Goal: Task Accomplishment & Management: Complete application form

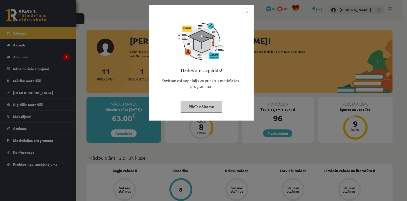
click at [212, 109] on button "Pildīt nākamo" at bounding box center [202, 107] width 42 height 12
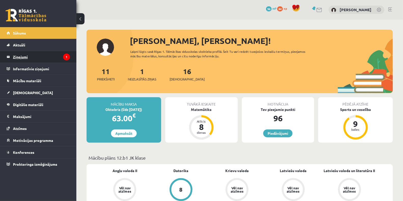
click at [65, 55] on icon "1" at bounding box center [66, 57] width 7 height 7
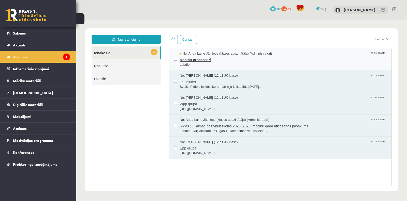
click at [196, 55] on span "No: Anda Laine Jātniece (klases audzinātāja) (Administratori)" at bounding box center [226, 53] width 92 height 5
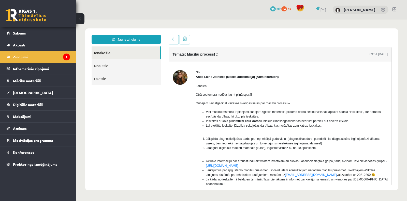
click at [175, 76] on img at bounding box center [180, 77] width 15 height 15
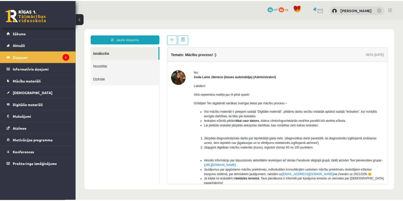
scroll to position [28, 0]
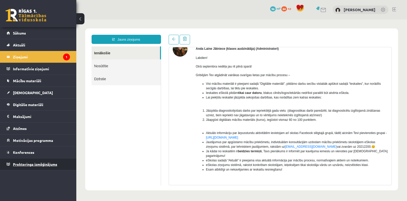
click at [41, 165] on span "Proktoringa izmēģinājums" at bounding box center [35, 164] width 44 height 5
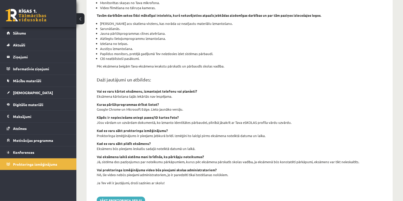
scroll to position [132, 0]
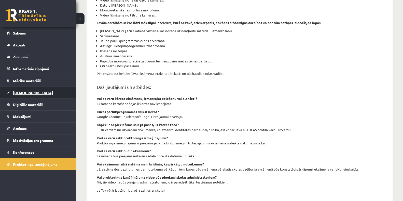
click at [41, 94] on link "[DEMOGRAPHIC_DATA]" at bounding box center [38, 93] width 63 height 12
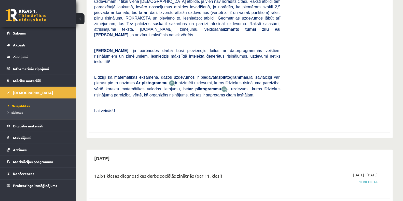
click at [24, 114] on li "Izlabotās" at bounding box center [40, 112] width 64 height 7
click at [20, 113] on span "Izlabotās" at bounding box center [17, 113] width 18 height 4
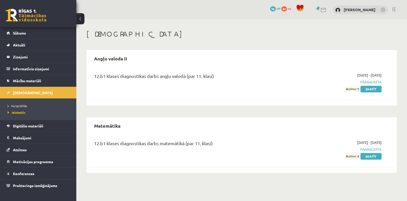
click at [230, 117] on div "Angļu valoda II 12.b1 klases diagnostikas darbs angļu valodā (par 11. klasi) 20…" at bounding box center [241, 111] width 310 height 123
click at [22, 106] on span "Neizpildītās" at bounding box center [17, 106] width 19 height 4
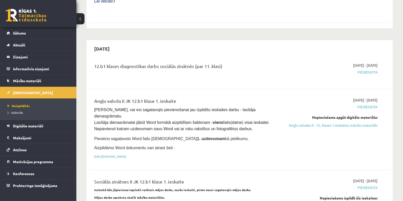
scroll to position [283, 0]
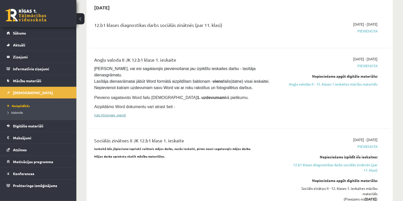
click at [126, 113] on link "https://drive.google.com/drive/folders/1IHE_ip15KOAbO2Se1NDGwZ2e__vlzPUf?usp=sh…" at bounding box center [110, 115] width 32 height 4
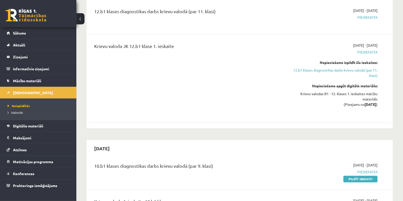
scroll to position [619, 0]
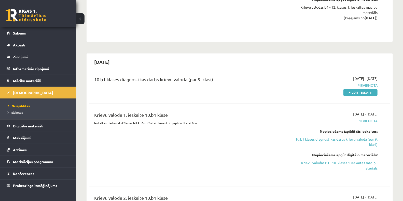
drag, startPoint x: 362, startPoint y: 74, endPoint x: 227, endPoint y: 16, distance: 147.6
click at [362, 89] on link "Pildīt ieskaiti" at bounding box center [360, 92] width 34 height 7
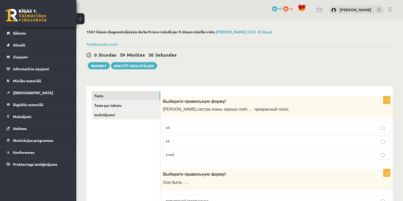
scroll to position [56, 0]
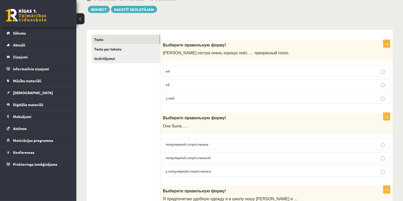
click at [197, 100] on p "у неё" at bounding box center [277, 98] width 222 height 5
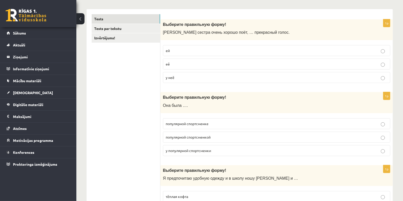
scroll to position [113, 0]
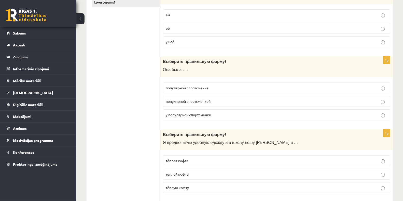
click at [168, 103] on p "популярной спортсменкой" at bounding box center [277, 101] width 222 height 5
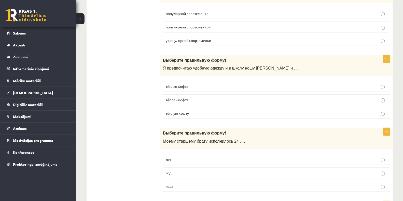
scroll to position [198, 0]
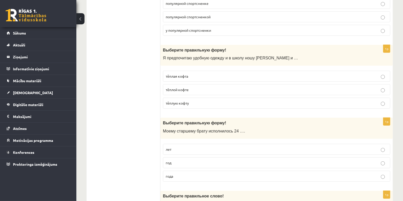
click at [184, 101] on span "тёплую кофту" at bounding box center [177, 103] width 23 height 5
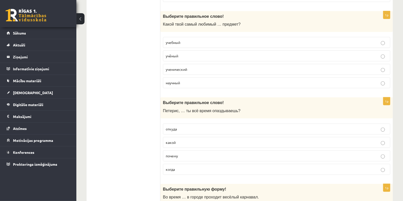
scroll to position [396, 0]
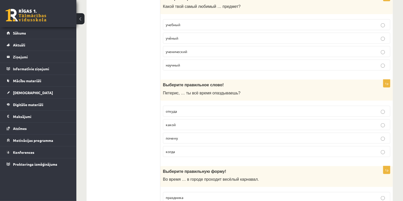
click at [182, 133] on label "почему" at bounding box center [276, 138] width 227 height 11
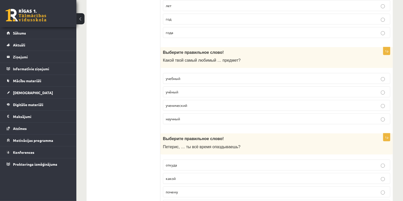
scroll to position [339, 0]
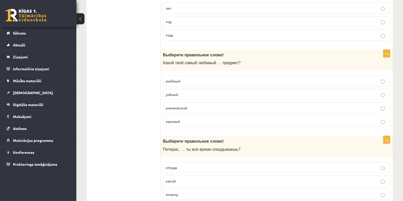
click at [196, 79] on p "учебный" at bounding box center [277, 81] width 222 height 5
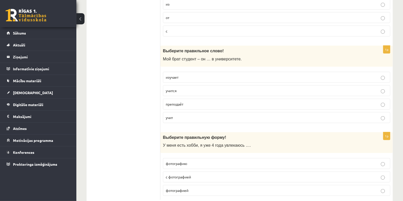
click at [178, 88] on p "учится" at bounding box center [277, 90] width 222 height 5
drag, startPoint x: 174, startPoint y: 85, endPoint x: 142, endPoint y: 78, distance: 33.1
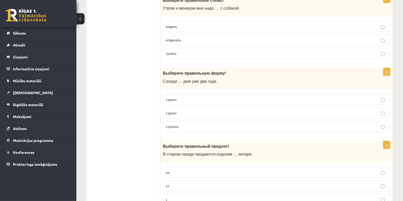
scroll to position [1324, 0]
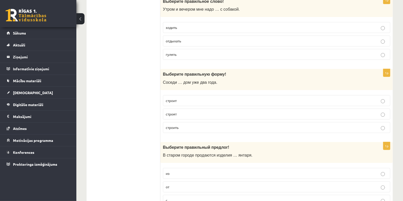
click at [174, 112] on p "строят" at bounding box center [277, 114] width 222 height 5
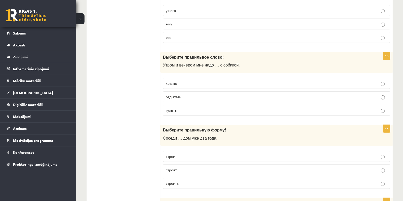
scroll to position [1268, 0]
click at [175, 102] on fieldset "ходить отдыхать гулять" at bounding box center [276, 97] width 227 height 42
click at [174, 108] on p "гулять" at bounding box center [277, 110] width 222 height 5
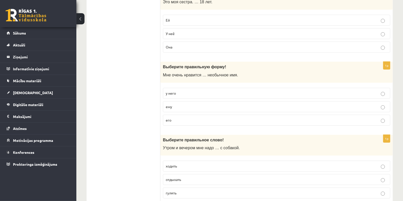
scroll to position [1183, 0]
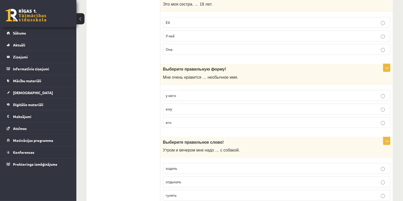
click at [186, 120] on p "его" at bounding box center [277, 122] width 222 height 5
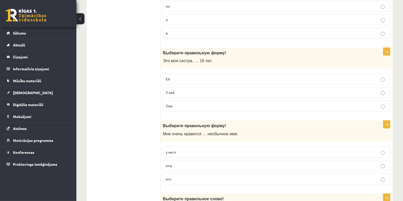
scroll to position [1042, 0]
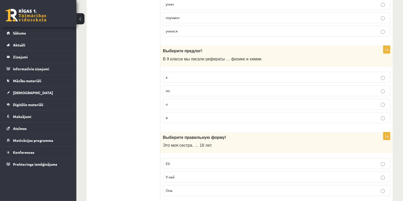
click at [173, 85] on label "по" at bounding box center [276, 90] width 227 height 11
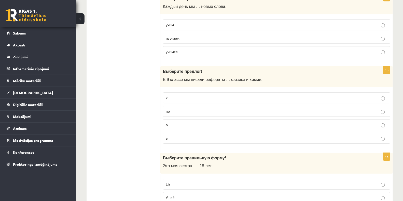
scroll to position [1013, 0]
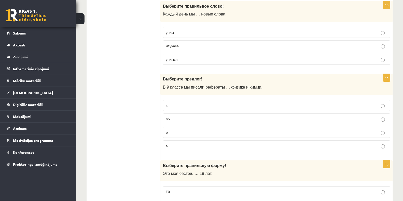
click at [181, 143] on p "в" at bounding box center [277, 145] width 222 height 5
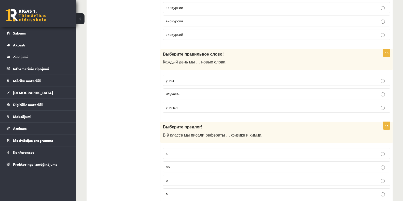
scroll to position [957, 0]
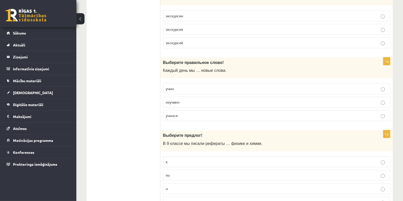
click at [169, 113] on p "учимся" at bounding box center [277, 115] width 222 height 5
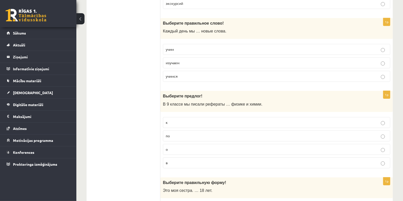
scroll to position [1013, 0]
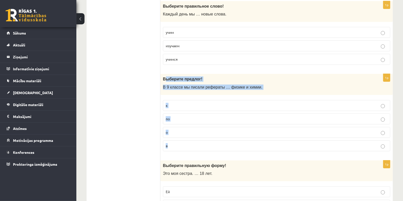
drag, startPoint x: 164, startPoint y: 70, endPoint x: 220, endPoint y: 131, distance: 82.1
click at [220, 131] on div "1p Выберите предлог! В 9 классе мы писали рефераты … физике и химии. к по о в" at bounding box center [276, 115] width 232 height 82
copy div "ыберите предлог! В 9 классе мы писали рефераты … физике и химии. к по о в"
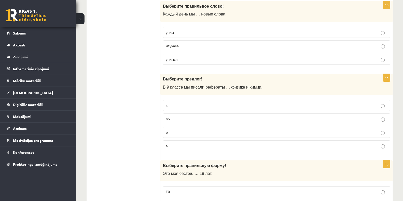
drag, startPoint x: 145, startPoint y: 124, endPoint x: 175, endPoint y: 133, distance: 30.6
click at [189, 130] on p "о" at bounding box center [277, 132] width 222 height 5
click at [187, 116] on p "по" at bounding box center [277, 118] width 222 height 5
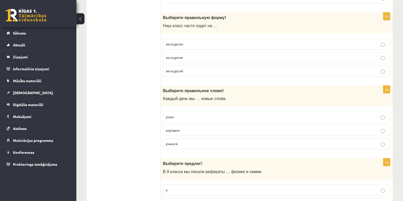
scroll to position [900, 0]
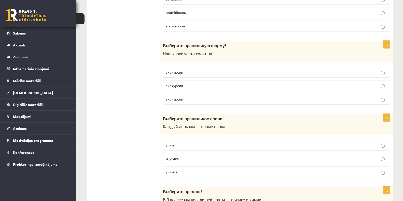
click at [181, 70] on span "экскурсии" at bounding box center [174, 72] width 17 height 5
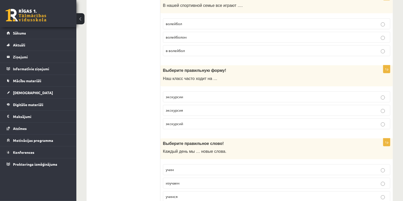
scroll to position [844, 0]
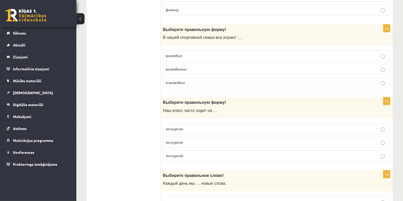
click at [181, 53] on label "волейбол" at bounding box center [276, 55] width 227 height 11
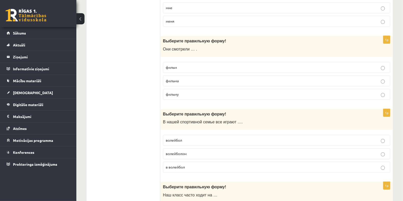
drag, startPoint x: 172, startPoint y: 58, endPoint x: 169, endPoint y: 67, distance: 9.0
click at [172, 62] on label "фильм" at bounding box center [276, 67] width 227 height 11
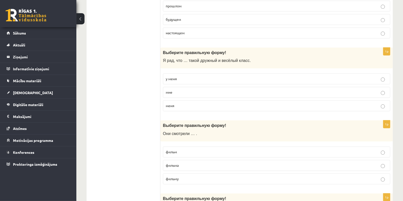
click at [179, 76] on p "у меня" at bounding box center [277, 78] width 222 height 5
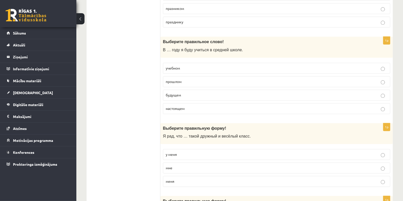
scroll to position [589, 0]
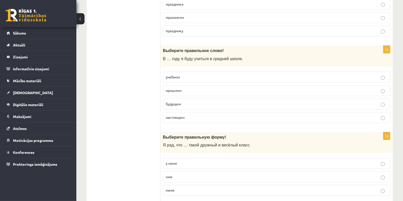
click at [174, 89] on span "прошлом" at bounding box center [174, 91] width 16 height 5
click at [178, 102] on span "будущем" at bounding box center [173, 104] width 15 height 5
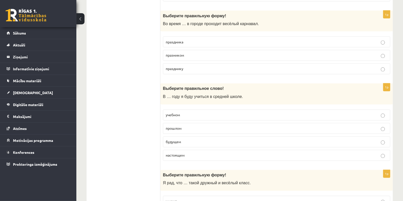
scroll to position [561, 0]
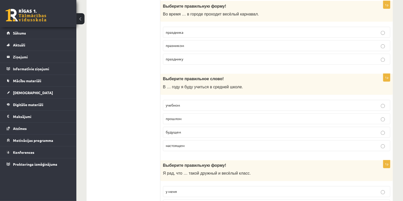
drag, startPoint x: 159, startPoint y: 82, endPoint x: 233, endPoint y: 139, distance: 93.7
copy div "Izvērtējums! 1p Выберите правильную форму! Моя сестра очень хорошо поёт, … прек…"
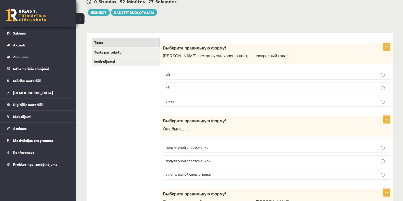
scroll to position [0, 0]
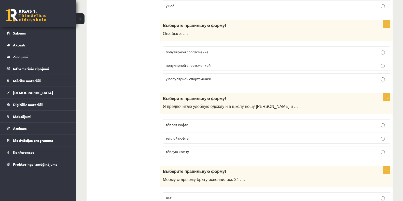
scroll to position [198, 0]
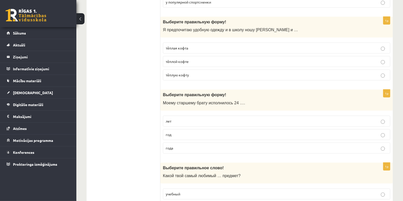
click at [178, 146] on p "года" at bounding box center [277, 148] width 222 height 5
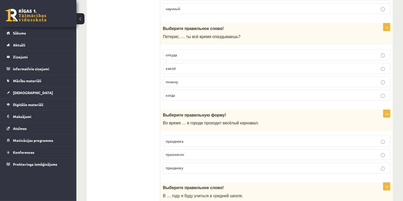
scroll to position [480, 0]
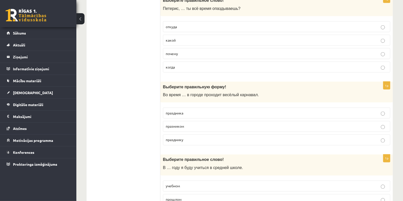
click at [185, 111] on p "праздника" at bounding box center [277, 113] width 222 height 5
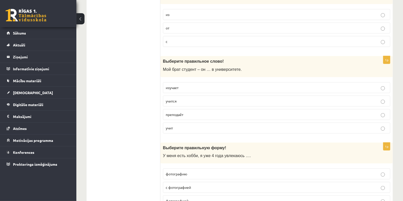
scroll to position [1494, 0]
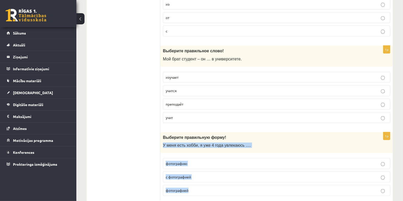
drag, startPoint x: 163, startPoint y: 130, endPoint x: 256, endPoint y: 174, distance: 103.0
click at [256, 174] on div "1p Выберите правильную форму! У меня есть хобби, я уже 4 года увлекаюсь …. фото…" at bounding box center [276, 167] width 232 height 68
copy div "У меня есть хобби, я уже 4 года увлекаюсь …. фотографию с фотографией фотографи…"
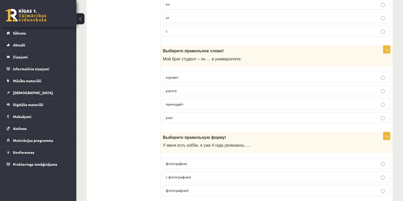
click at [189, 175] on span "с фотографией" at bounding box center [178, 177] width 25 height 5
click at [195, 188] on p "фотографией" at bounding box center [277, 190] width 222 height 5
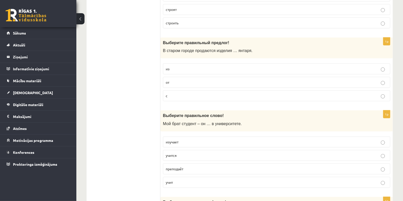
scroll to position [1409, 0]
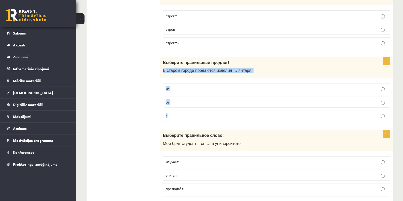
drag, startPoint x: 163, startPoint y: 57, endPoint x: 206, endPoint y: 103, distance: 63.4
click at [206, 103] on div "1p Выберите правильный предлог! В старом городе продаются изделия … янтаря. из …" at bounding box center [276, 91] width 232 height 68
copy div "В старом городе продаются изделия … янтаря. из от с"
click at [171, 83] on label "из" at bounding box center [276, 88] width 227 height 11
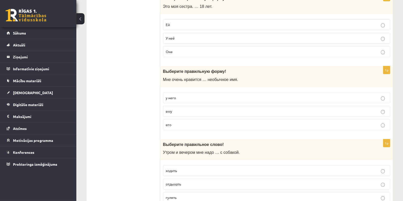
scroll to position [1098, 0]
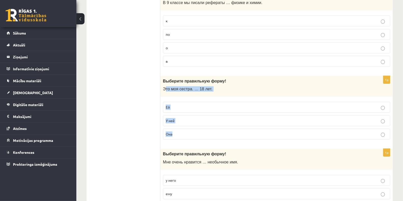
drag, startPoint x: 165, startPoint y: 77, endPoint x: 219, endPoint y: 125, distance: 73.0
click at [219, 125] on div "1p Выберите правильную форму! Это моя сестра. … 18 лет. Ей У неё Она" at bounding box center [276, 110] width 232 height 68
click at [165, 87] on span "Это моя сестра. … 18 лет." at bounding box center [187, 89] width 49 height 4
drag, startPoint x: 161, startPoint y: 79, endPoint x: 206, endPoint y: 122, distance: 62.2
click at [206, 122] on div "1p Выберите правильную форму! Это моя сестра. … 18 лет. Ей У неё Она" at bounding box center [276, 110] width 232 height 68
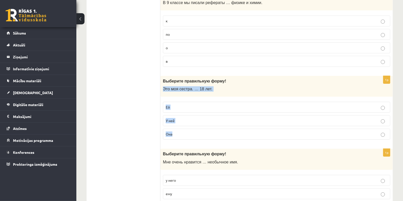
copy div "Это моя сестра. … 18 лет. Ей У неё Она"
drag, startPoint x: 145, startPoint y: 72, endPoint x: 152, endPoint y: 82, distance: 12.3
click at [181, 103] on label "Ей" at bounding box center [276, 107] width 227 height 11
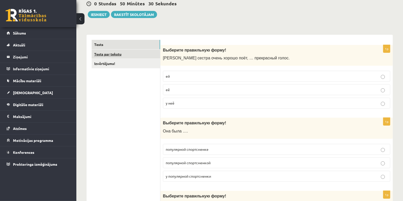
scroll to position [0, 0]
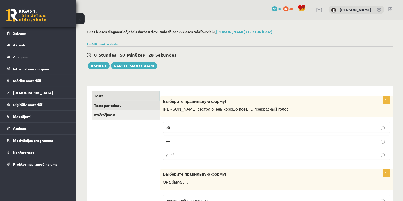
click at [121, 107] on link "Tests par tekstu" at bounding box center [126, 105] width 68 height 9
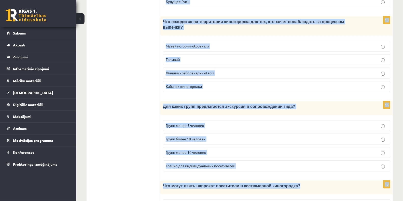
scroll to position [690, 0]
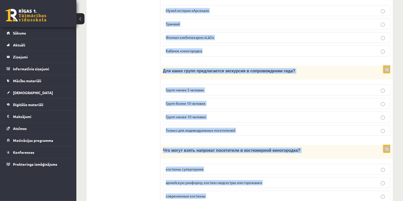
drag, startPoint x: 165, startPoint y: 55, endPoint x: 370, endPoint y: 179, distance: 239.5
copy form "Прочитайте текст «Киногородок Cinevilla », выберите правильный вариант. Киногор…"
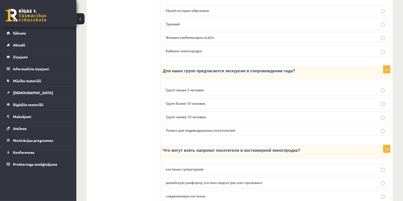
click at [169, 178] on label "армейскую униформу, костюм медсестры или горожанки" at bounding box center [276, 183] width 227 height 11
click at [172, 101] on span "Групп более 10 человек" at bounding box center [186, 103] width 40 height 5
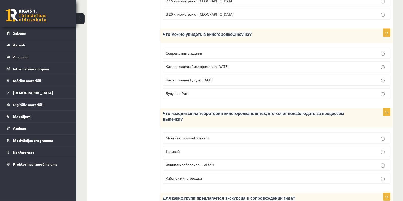
scroll to position [548, 0]
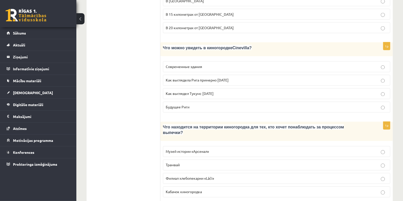
click at [176, 177] on span "Филиал хлебопекарни «Lāči»" at bounding box center [190, 179] width 48 height 5
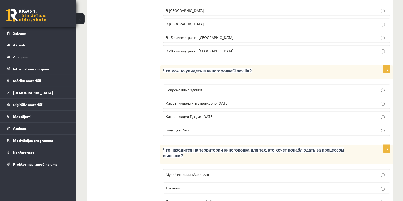
scroll to position [520, 0]
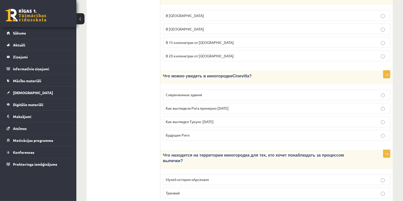
click at [187, 106] on span "Как выглядела Рига примерно 100 лет назад" at bounding box center [197, 108] width 63 height 5
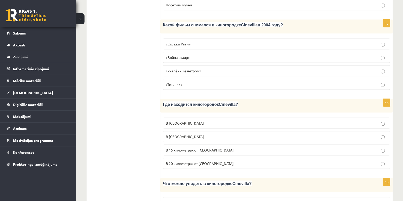
scroll to position [407, 0]
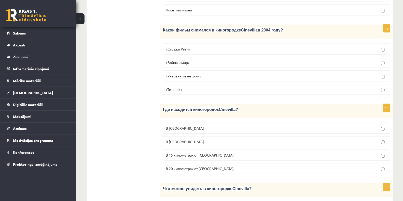
click at [186, 153] on p "В 15 километрах от Тукумса" at bounding box center [277, 155] width 222 height 5
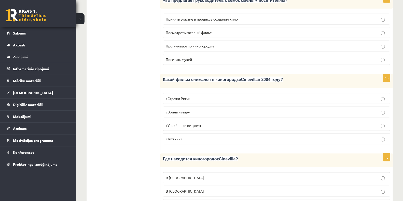
scroll to position [350, 0]
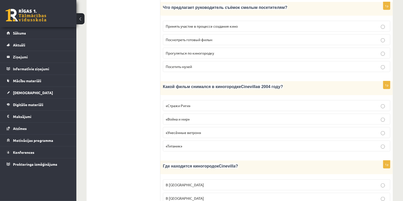
click at [187, 104] on span "«Стражи Риги»" at bounding box center [178, 106] width 25 height 5
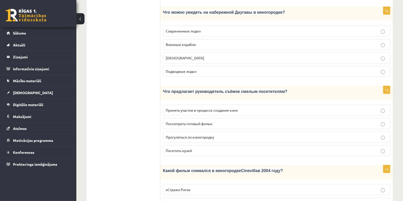
scroll to position [266, 0]
click at [178, 109] on span "Принять участие в процессе создания кино" at bounding box center [202, 111] width 72 height 5
click at [174, 53] on label "Кораблики" at bounding box center [276, 58] width 227 height 11
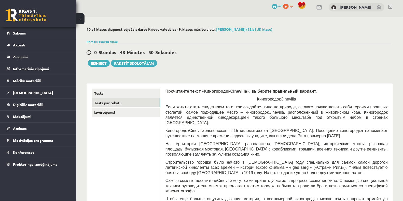
scroll to position [0, 0]
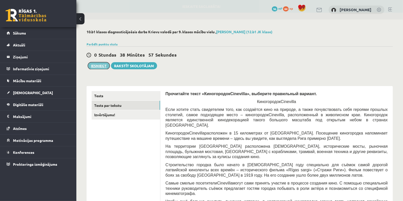
click at [98, 67] on button "Iesniegt" at bounding box center [99, 65] width 22 height 7
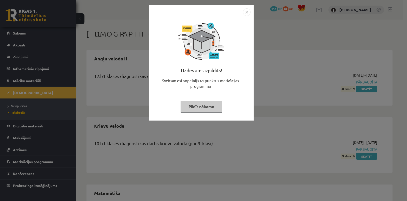
click at [214, 105] on button "Pildīt nākamo" at bounding box center [202, 107] width 42 height 12
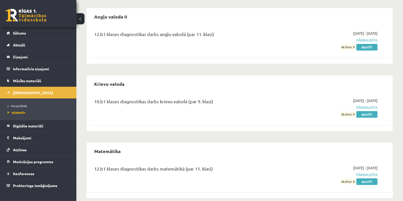
scroll to position [49, 0]
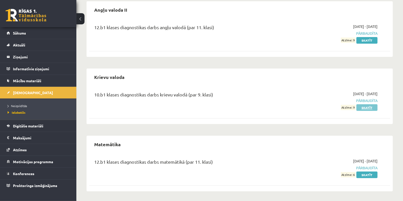
click at [373, 109] on link "Skatīt" at bounding box center [366, 108] width 21 height 7
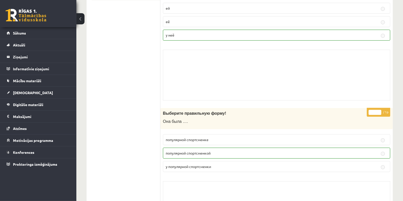
scroll to position [4, 0]
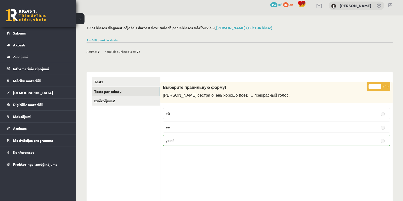
click at [113, 89] on link "Tests par tekstu" at bounding box center [126, 91] width 68 height 9
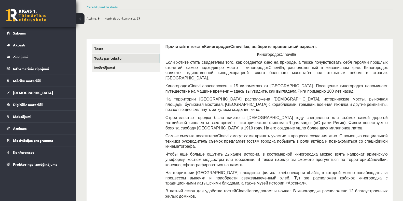
scroll to position [17, 0]
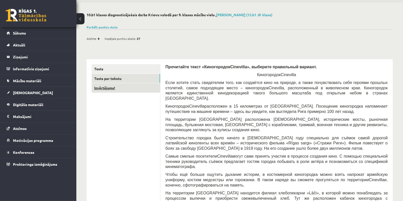
click at [133, 89] on link "Izvērtējums!" at bounding box center [126, 87] width 68 height 9
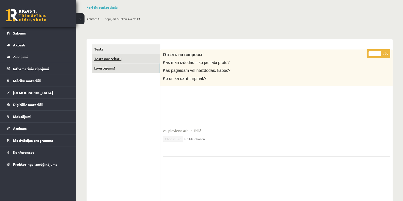
scroll to position [4, 0]
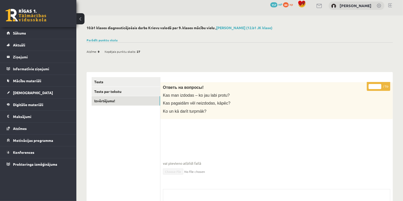
click at [110, 42] on div "Parādīt punktu skalu Atzīme No Līdz 1 0 5 2 6 8 3 9 11 4 12 14 5 15 17 6 18 20 …" at bounding box center [239, 40] width 306 height 5
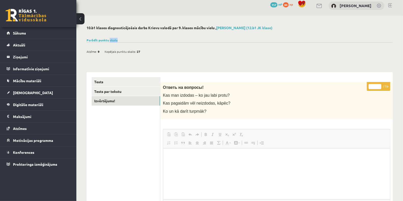
click at [110, 42] on div "Parādīt punktu skalu Atzīme No Līdz 1 0 5 2 6 8 3 9 11 4 12 14 5 15 17 6 18 20 …" at bounding box center [239, 40] width 306 height 5
click at [108, 41] on link "Parādīt punktu skalu" at bounding box center [101, 40] width 31 height 4
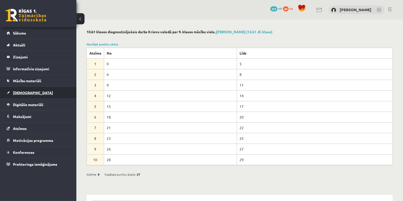
click at [31, 92] on link "[DEMOGRAPHIC_DATA]" at bounding box center [38, 93] width 63 height 12
